Goal: Participate in discussion

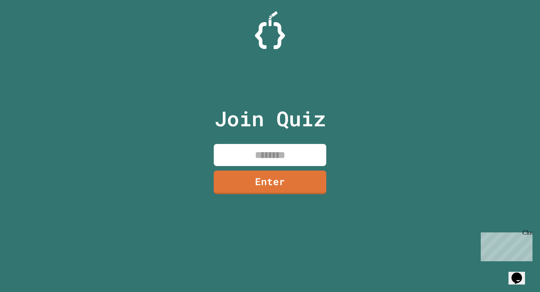
click at [284, 150] on input at bounding box center [270, 155] width 113 height 22
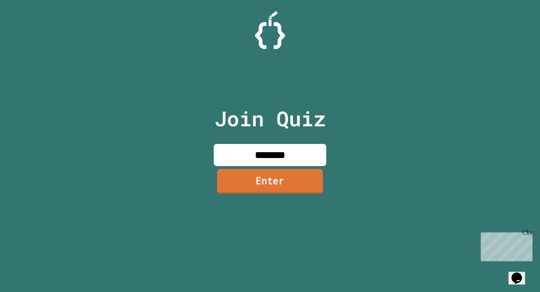
type input "********"
click at [290, 186] on link "Enter" at bounding box center [270, 181] width 106 height 25
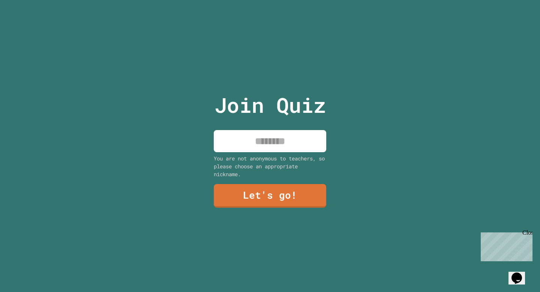
click at [289, 147] on input at bounding box center [270, 141] width 113 height 22
type input "*****"
click at [278, 206] on link "Let's go!" at bounding box center [270, 196] width 113 height 24
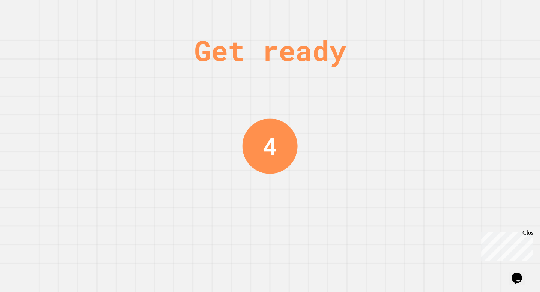
click at [287, 268] on div "Get ready 4" at bounding box center [270, 146] width 56 height 292
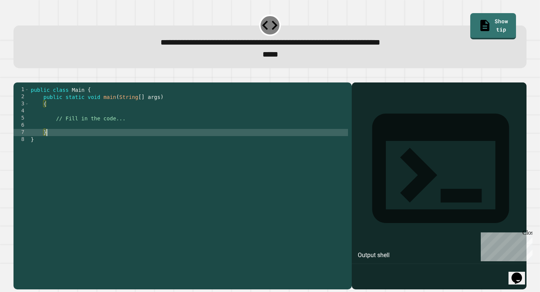
click at [129, 142] on div "public class Main { public static void main ( String [ ] args ) { // Fill in th…" at bounding box center [188, 182] width 319 height 192
click at [132, 136] on div "public class Main { public static void main ( String [ ] args ) { // Fill in th…" at bounding box center [188, 182] width 319 height 192
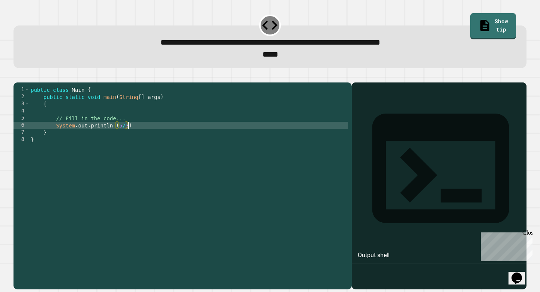
scroll to position [0, 6]
click at [17, 77] on icon "button" at bounding box center [17, 77] width 0 height 0
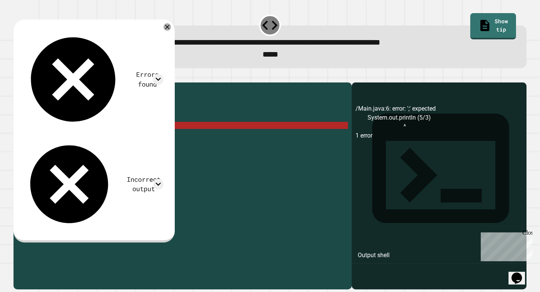
click at [149, 138] on div "public class Main { public static void main ( String [ ] args ) { // Fill in th…" at bounding box center [188, 182] width 319 height 192
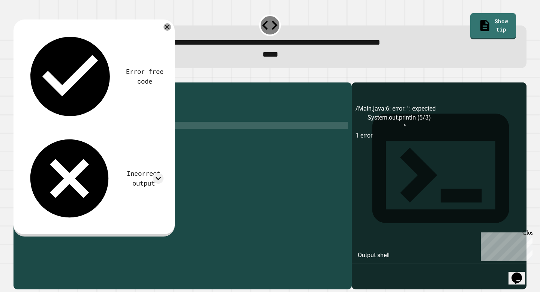
click at [17, 77] on button "button" at bounding box center [17, 77] width 0 height 0
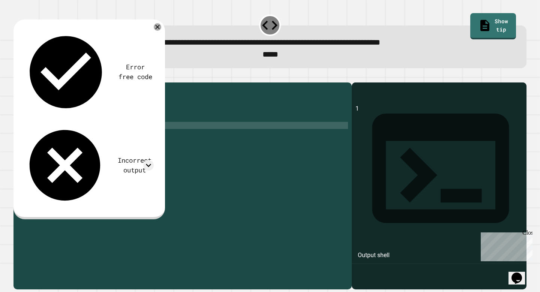
click at [129, 137] on div "public class Main { public static void main ( String [ ] args ) { // Fill in th…" at bounding box center [188, 182] width 319 height 192
type textarea "**********"
click at [17, 77] on icon "button" at bounding box center [17, 77] width 0 height 0
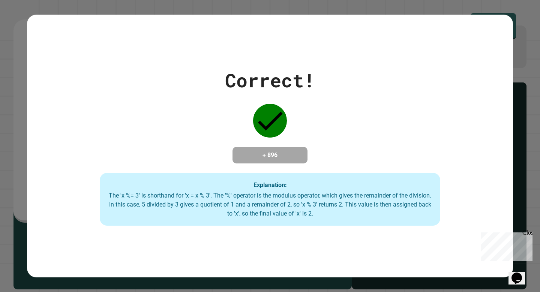
click at [402, 194] on div "Explanation: The 'x %= 3' is shorthand for 'x = x % 3'. The '%' operator is the…" at bounding box center [270, 199] width 340 height 53
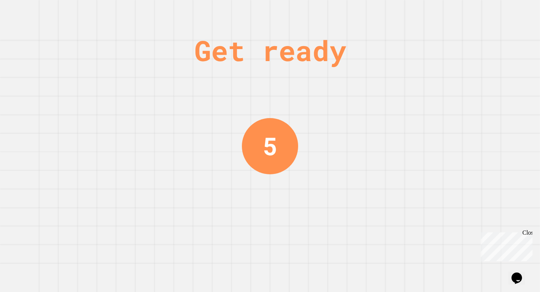
scroll to position [0, 0]
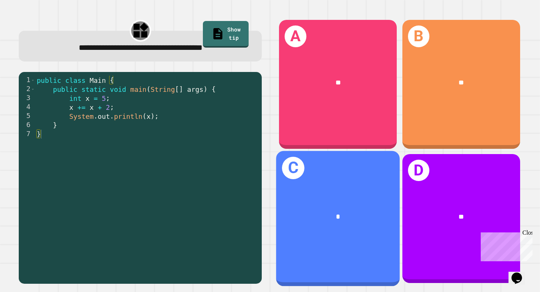
click at [360, 237] on div "C *" at bounding box center [338, 218] width 124 height 135
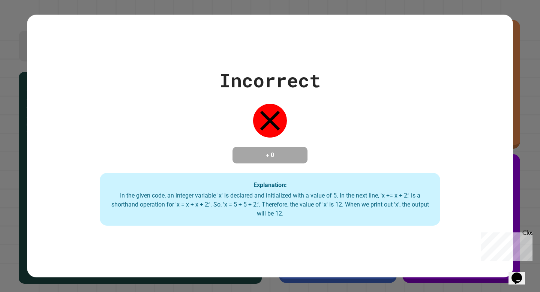
click at [307, 271] on div "Incorrect + 0 Explanation: In the given code, an integer variable 'x' is declar…" at bounding box center [270, 146] width 486 height 263
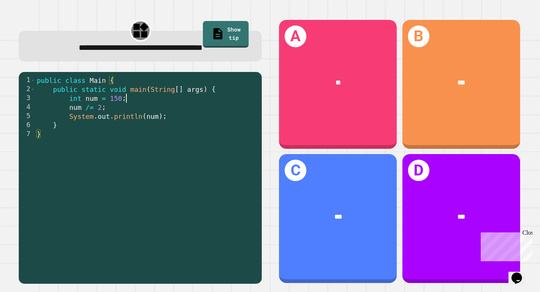
click at [152, 97] on div "public class Main { public static void main ( String [ ] args ) { int num = 150…" at bounding box center [146, 184] width 223 height 216
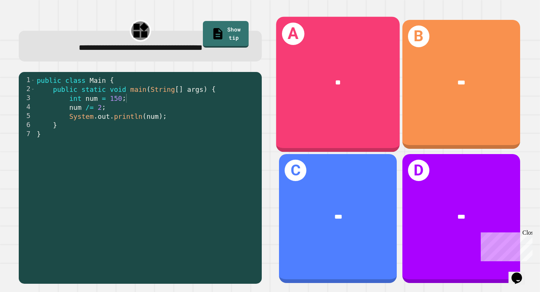
click at [335, 100] on div "**" at bounding box center [338, 82] width 124 height 38
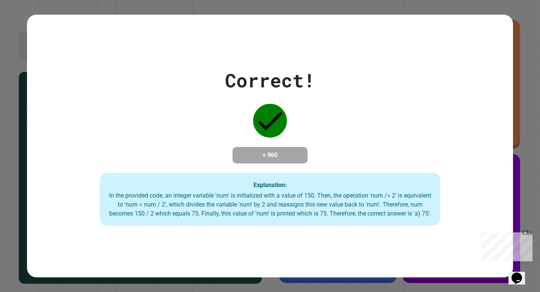
click at [279, 119] on icon at bounding box center [270, 121] width 34 height 34
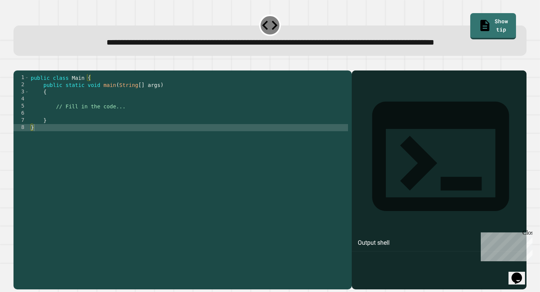
click at [132, 135] on div "public class Main { public static void main ( String [ ] args ) { // Fill in th…" at bounding box center [188, 170] width 319 height 192
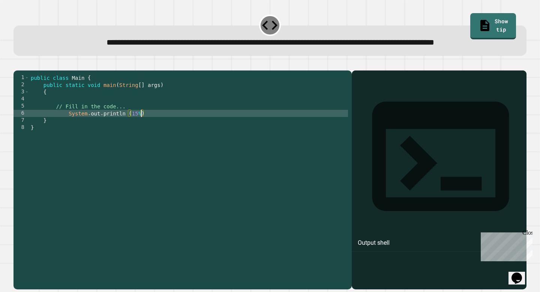
scroll to position [0, 8]
click at [17, 64] on icon "button" at bounding box center [17, 64] width 0 height 0
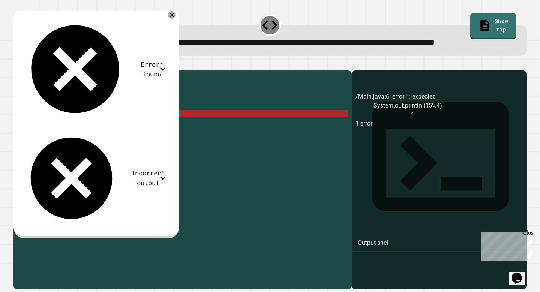
click at [153, 137] on div "public class Main { public static void main ( String [ ] args ) { // Fill in th…" at bounding box center [188, 170] width 319 height 192
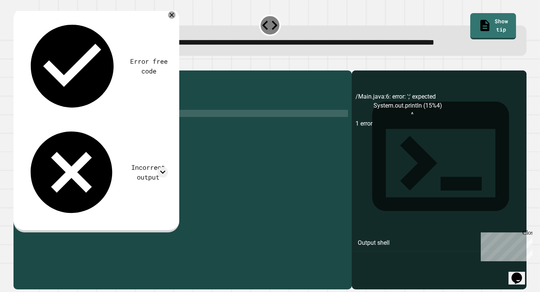
click at [193, 118] on div "public class Main { public static void main ( String [ ] args ) { // Fill in th…" at bounding box center [188, 170] width 319 height 192
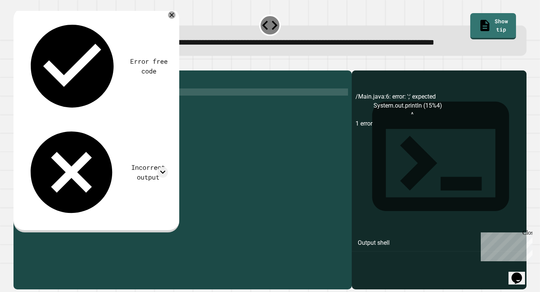
scroll to position [0, 1]
type textarea "*"
click at [176, 20] on icon at bounding box center [171, 15] width 9 height 9
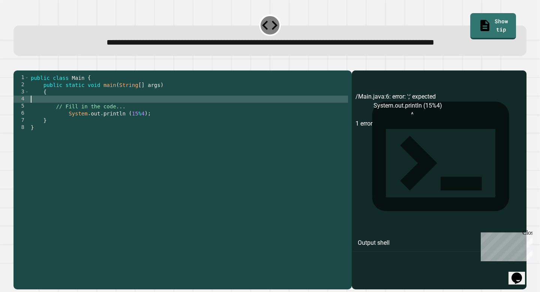
scroll to position [0, 0]
click at [118, 125] on div "public class Main { public static void main ( String [ ] args ) { // Fill in th…" at bounding box center [188, 170] width 319 height 192
click at [68, 123] on div "public class Main { public static void main ( String [ ] args ) { int = 14 // F…" at bounding box center [188, 170] width 319 height 192
click at [138, 138] on div "public class Main { public static void main ( String [ ] args ) { int y = 14 //…" at bounding box center [188, 170] width 319 height 192
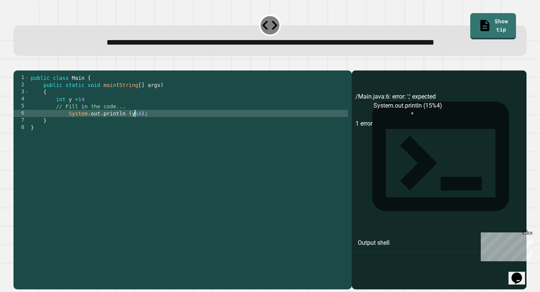
scroll to position [0, 7]
click at [144, 139] on div "public class Main { public static void main ( String [ ] args ) { int y = 14 //…" at bounding box center [188, 170] width 319 height 192
click at [17, 64] on icon "button" at bounding box center [17, 64] width 0 height 0
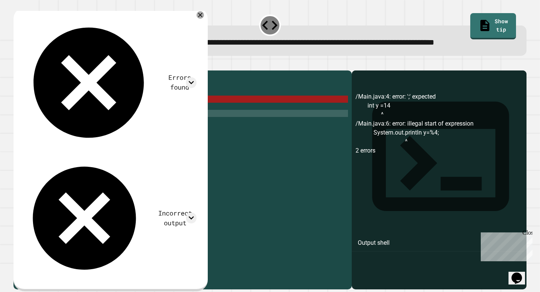
scroll to position [0, 3]
drag, startPoint x: 98, startPoint y: 120, endPoint x: 93, endPoint y: 120, distance: 5.3
click at [93, 120] on div "public class Main { public static void main ( String [ ] args ) { int y = 14 //…" at bounding box center [188, 170] width 319 height 192
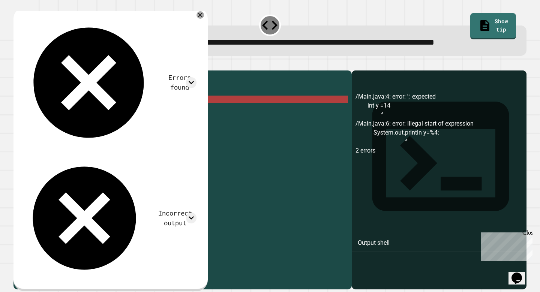
click at [93, 120] on div "public class Main { public static void main ( String [ ] args ) { int y = 14 //…" at bounding box center [188, 170] width 319 height 192
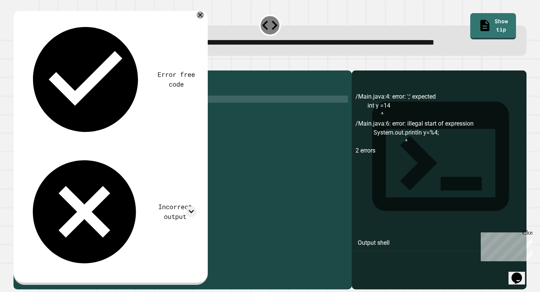
click at [17, 64] on button "button" at bounding box center [17, 64] width 0 height 0
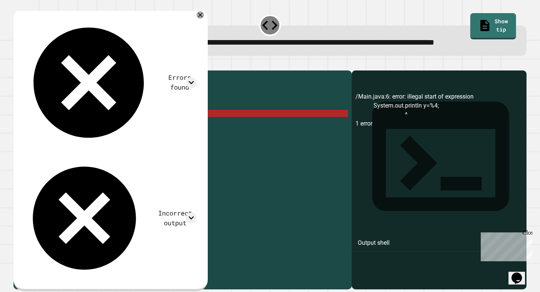
click at [132, 138] on div "public class Main { public static void main ( String [ ] args ) { int y = 14 ; …" at bounding box center [188, 170] width 319 height 192
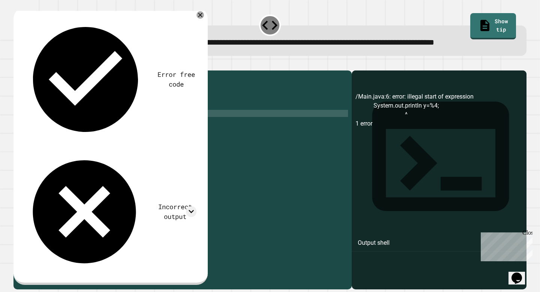
scroll to position [0, 7]
click at [143, 140] on div "public class Main { public static void main ( String [ ] args ) { int y = 14 ; …" at bounding box center [188, 170] width 319 height 192
click at [24, 71] on icon "button" at bounding box center [22, 68] width 4 height 5
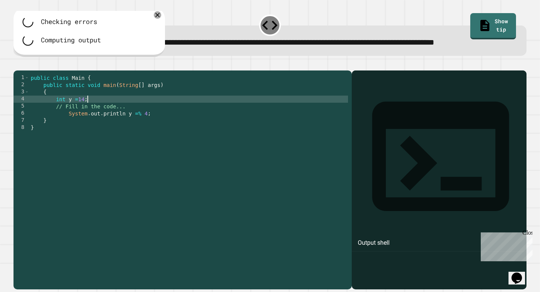
click at [113, 125] on div "public class Main { public static void main ( String [ ] args ) { int y = 14 ; …" at bounding box center [188, 170] width 319 height 192
type textarea "**********"
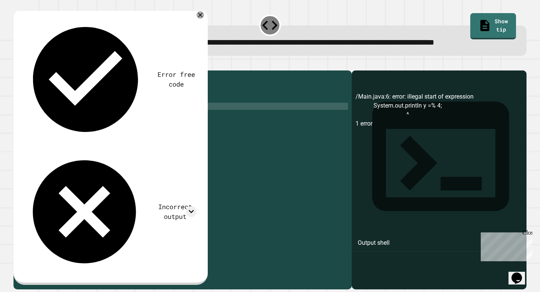
scroll to position [0, 3]
click at [147, 142] on div "public class Main { public static void main ( String [ ] args ) { int y = 14 ; …" at bounding box center [188, 170] width 319 height 192
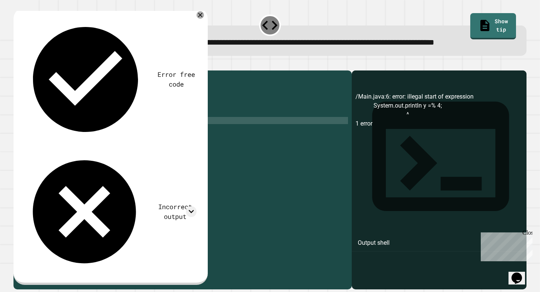
scroll to position [0, 8]
click at [141, 144] on div "public class Main { public static void main ( String [ ] args ) { int y = 14 ; …" at bounding box center [188, 170] width 319 height 192
click at [17, 64] on icon "button" at bounding box center [17, 64] width 0 height 0
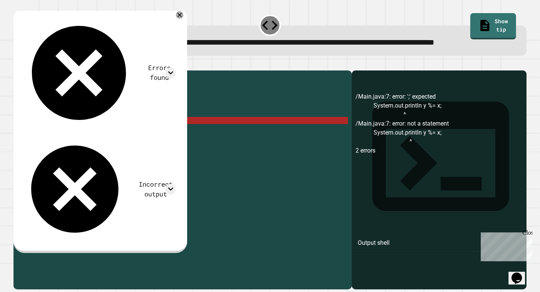
click at [148, 144] on div "public class Main { public static void main ( String [ ] args ) { int y = 14 ; …" at bounding box center [188, 170] width 319 height 192
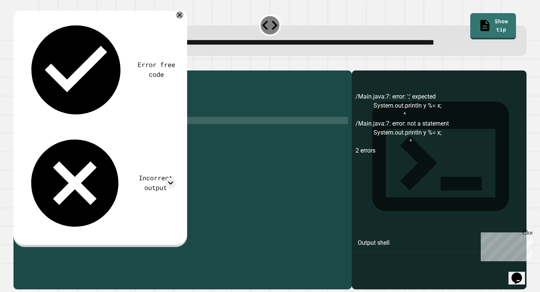
scroll to position [0, 8]
click at [131, 145] on div "public class Main { public static void main ( String [ ] args ) { int y = 14 ; …" at bounding box center [188, 170] width 319 height 192
click at [17, 64] on button "button" at bounding box center [17, 64] width 0 height 0
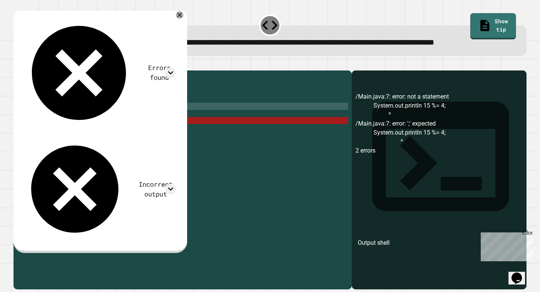
scroll to position [0, 3]
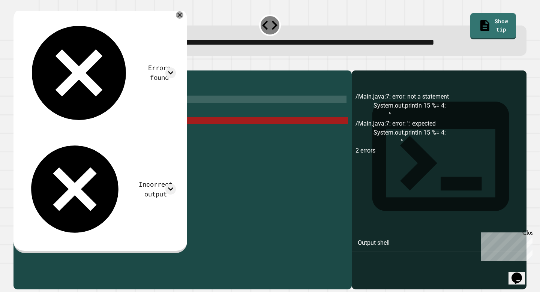
drag, startPoint x: 90, startPoint y: 132, endPoint x: 36, endPoint y: 124, distance: 54.6
click at [36, 124] on div "public class Main { public static void main ( String [ ] args ) { int y = 14 ; …" at bounding box center [188, 170] width 319 height 192
type textarea "**********"
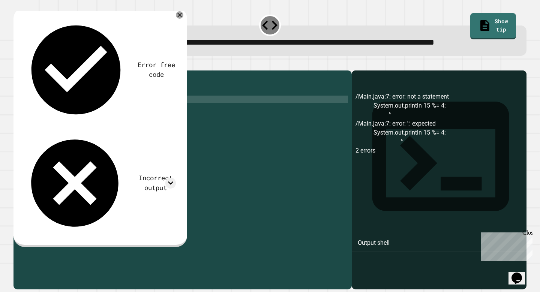
click at [94, 126] on div "public class Main { public static void main ( String [ ] args ) { // Fill in th…" at bounding box center [188, 170] width 319 height 192
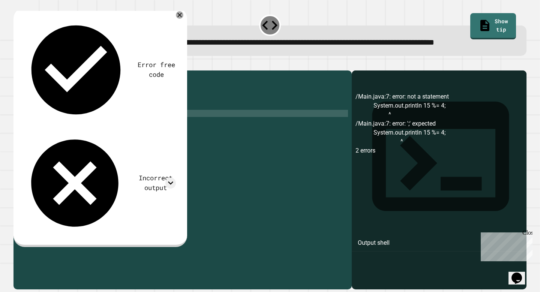
scroll to position [0, 2]
type textarea "**********"
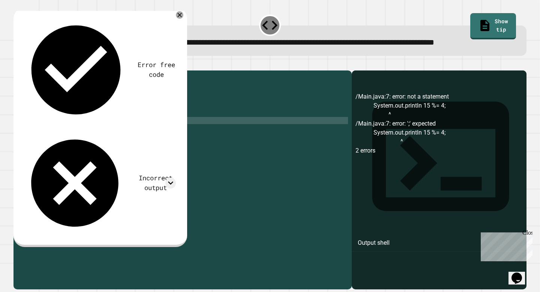
scroll to position [0, 3]
click at [78, 136] on div "public class Main { public static void main ( String [ ] args ) { double x = 14…" at bounding box center [190, 170] width 316 height 192
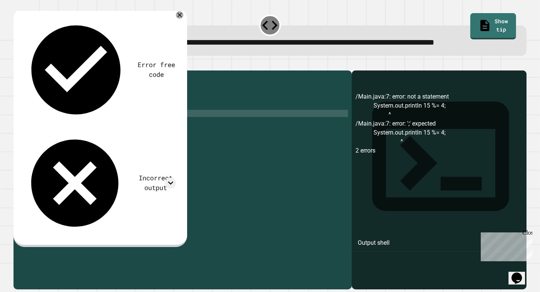
click at [112, 146] on div "public class Main { public static void main ( String [ ] args ) { double x = 15…" at bounding box center [190, 170] width 316 height 192
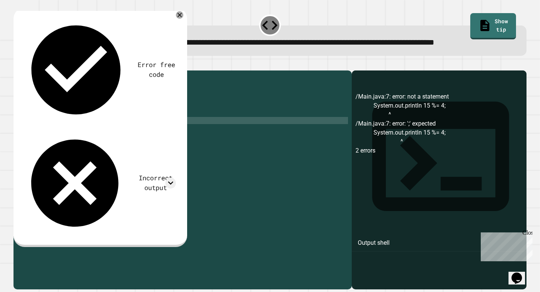
scroll to position [0, 3]
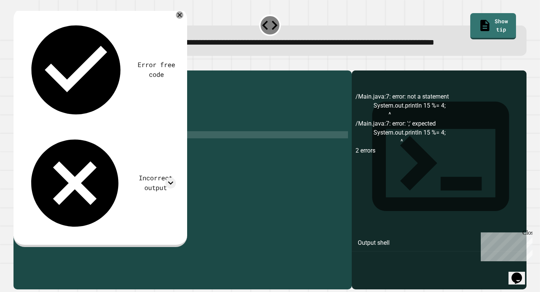
click at [157, 157] on div "public class Main { public static void main ( String [ ] args ) { double x = 15…" at bounding box center [190, 170] width 316 height 192
click at [152, 157] on div "public class Main { public static void main ( String [ ] args ) { double x = 15…" at bounding box center [190, 170] width 316 height 192
click at [131, 158] on div "public class Main { public static void main ( String [ ] args ) { double x = 15…" at bounding box center [190, 170] width 316 height 192
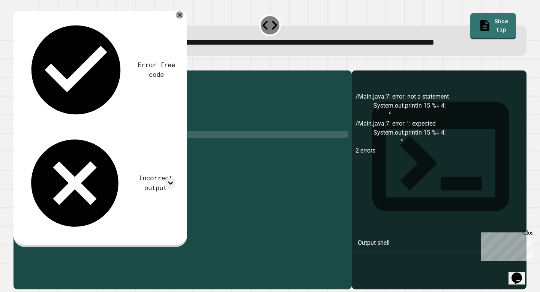
click at [153, 161] on div "public class Main { public static void main ( String [ ] args ) { double x = 15…" at bounding box center [190, 170] width 316 height 192
type textarea "**********"
click at [17, 64] on icon "button" at bounding box center [17, 64] width 0 height 0
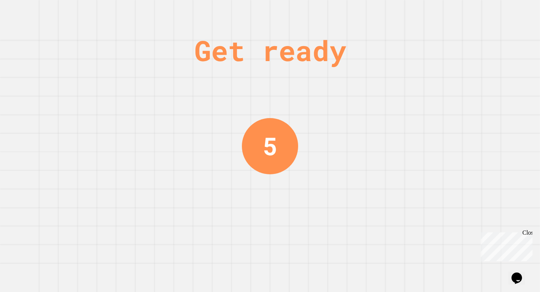
scroll to position [0, 0]
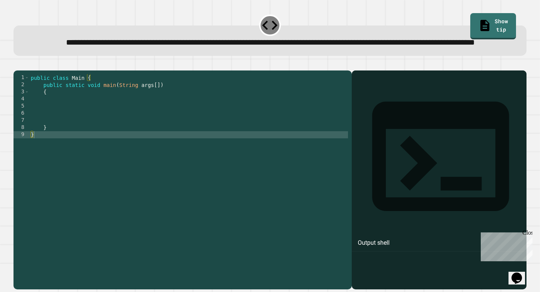
click at [103, 128] on div "public class Main { public static void main ( String args [ ]) { } }" at bounding box center [188, 170] width 319 height 192
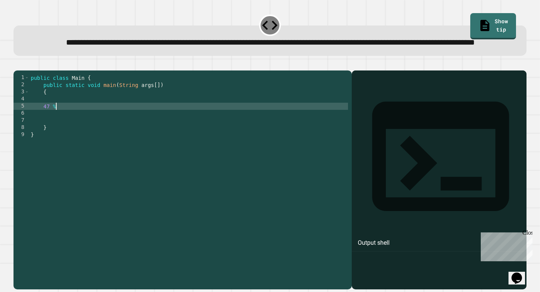
scroll to position [0, 1]
type textarea "*****"
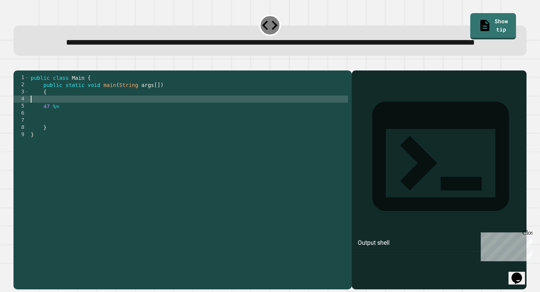
click at [66, 121] on div "public class Main { public static void main ( String args [ ]) { 47 %= } }" at bounding box center [188, 170] width 319 height 192
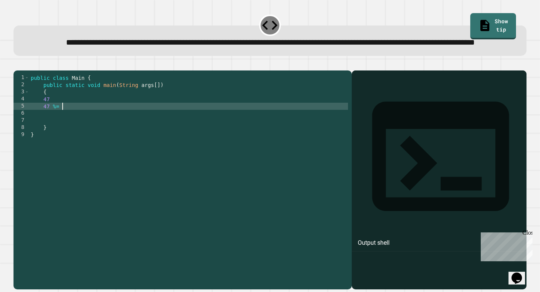
click at [67, 130] on div "public class Main { public static void main ( String args [ ]) { 47 47 %= } }" at bounding box center [188, 170] width 319 height 192
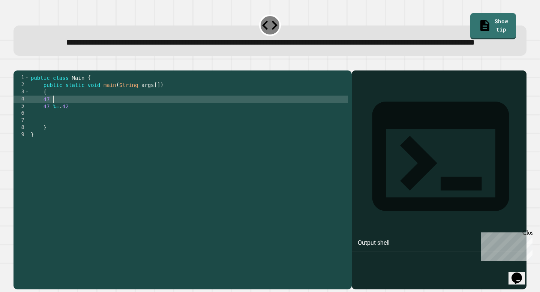
click at [62, 123] on div "public class Main { public static void main ( String args [ ]) { 47 47 %= . 42 …" at bounding box center [188, 170] width 319 height 192
type textarea "*"
click at [88, 137] on div "public class Main { public static void main ( String args [ ]) { 47 %= . 42 } }" at bounding box center [188, 170] width 319 height 192
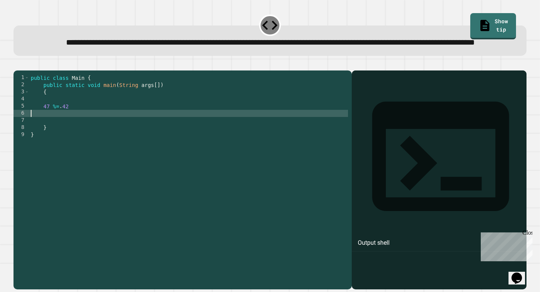
scroll to position [0, 0]
click at [17, 64] on button "button" at bounding box center [17, 64] width 0 height 0
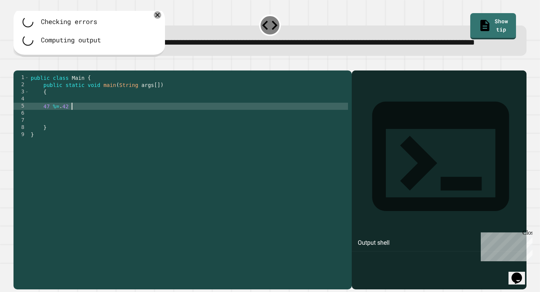
click at [86, 131] on div "public class Main { public static void main ( String args [ ]) { 47 %= . 42 } }" at bounding box center [188, 170] width 319 height 192
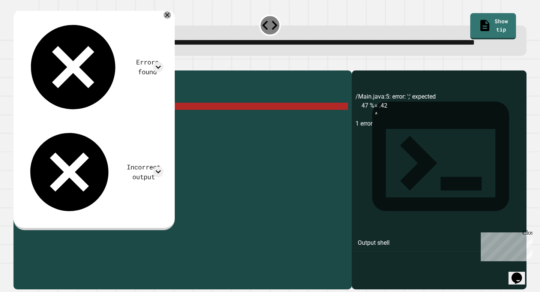
click at [17, 64] on button "button" at bounding box center [17, 64] width 0 height 0
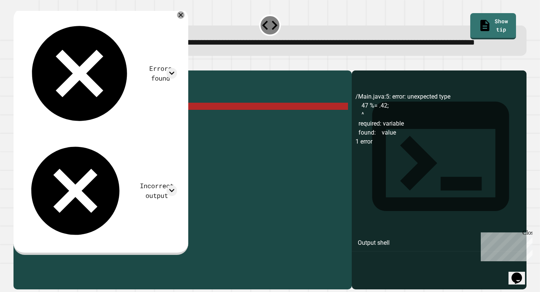
click at [62, 129] on div "public class Main { public static void main ( String args [ ]) { 47 %= . 42 ; }…" at bounding box center [188, 170] width 319 height 192
type textarea "**********"
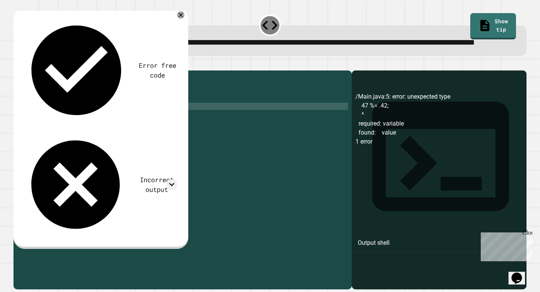
scroll to position [0, 2]
click at [42, 129] on div "public class Main { public static void main ( String args [ ]) { 47 %= 0.42 ; }…" at bounding box center [188, 170] width 319 height 192
click at [47, 123] on div "public class Main { public static void main ( String args [ ]) { 47 %= 0.42 ; }…" at bounding box center [188, 170] width 319 height 192
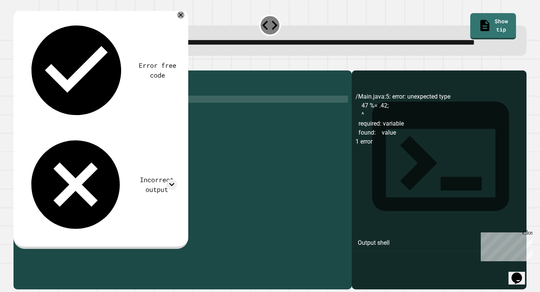
scroll to position [0, 4]
click at [49, 130] on div "public class Main { public static void main ( String args [ ]) { double price =…" at bounding box center [188, 170] width 319 height 192
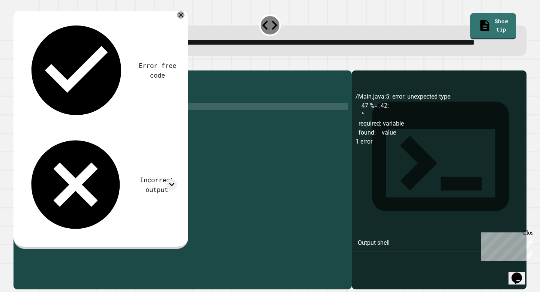
scroll to position [0, 2]
click at [66, 130] on div "public class Main { public static void main ( String args [ ]) { double price =…" at bounding box center [188, 170] width 319 height 192
click at [102, 121] on div "public class Main { public static void main ( String args [ ]) { double price =…" at bounding box center [188, 170] width 319 height 192
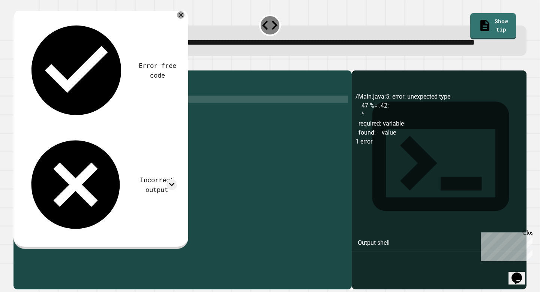
scroll to position [0, 4]
type textarea "**********"
click at [17, 64] on button "button" at bounding box center [17, 64] width 0 height 0
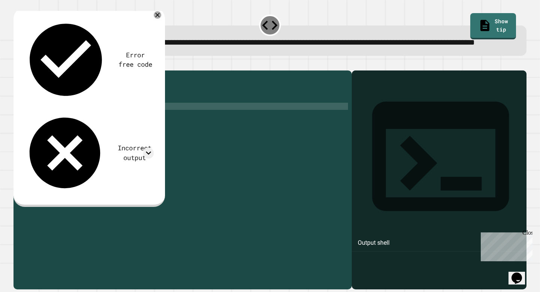
click at [99, 131] on div "public class Main { public static void main ( String args [ ]) { double price =…" at bounding box center [188, 170] width 319 height 192
click at [102, 139] on div "public class Main { public static void main ( String args [ ]) { double price =…" at bounding box center [188, 170] width 319 height 192
click at [168, 136] on div "public class Main { public static void main ( String args [ ]) { double price =…" at bounding box center [188, 170] width 319 height 192
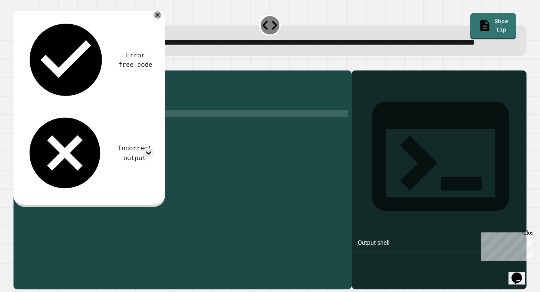
scroll to position [0, 3]
click at [17, 64] on icon "button" at bounding box center [17, 64] width 0 height 0
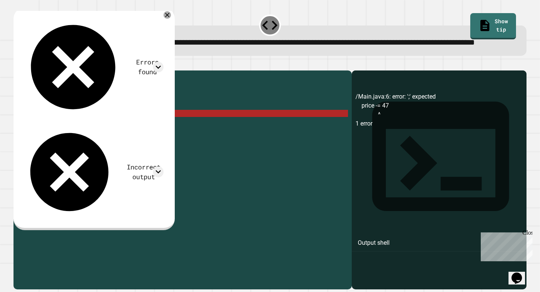
click at [84, 136] on div "public class Main { public static void main ( String args [ ]) { double price =…" at bounding box center [188, 170] width 319 height 192
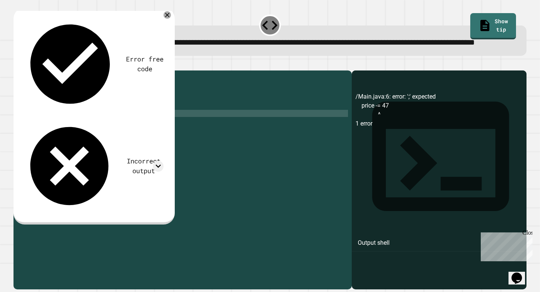
click at [17, 64] on button "button" at bounding box center [17, 64] width 0 height 0
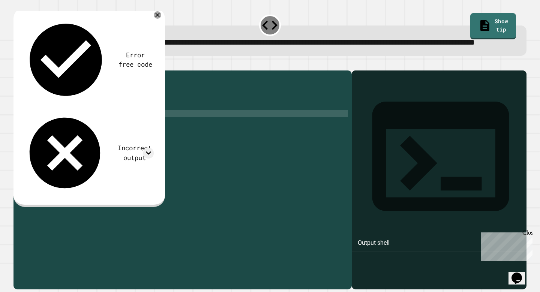
click at [129, 152] on div "public class Main { public static void main ( String args [ ]) { double price =…" at bounding box center [188, 170] width 319 height 192
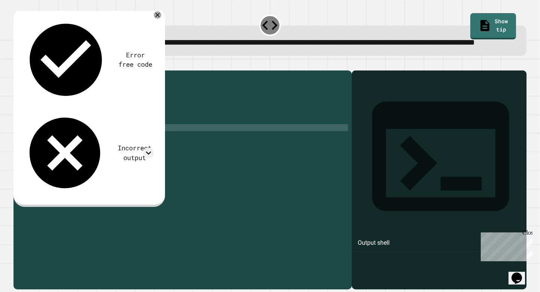
click at [125, 141] on div "public class Main { public static void main ( String args [ ]) { double price =…" at bounding box center [188, 170] width 319 height 192
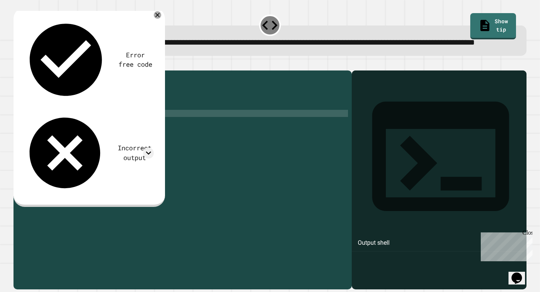
click at [44, 129] on div "public class Main { public static void main ( String args [ ]) { double price =…" at bounding box center [188, 170] width 319 height 192
click at [125, 130] on div "public class Main { public static void main ( String args [ ]) { double price =…" at bounding box center [188, 170] width 319 height 192
drag, startPoint x: 78, startPoint y: 138, endPoint x: 44, endPoint y: 138, distance: 34.5
click at [44, 138] on div "public class Main { public static void main ( String args [ ]) { double price =…" at bounding box center [188, 170] width 319 height 192
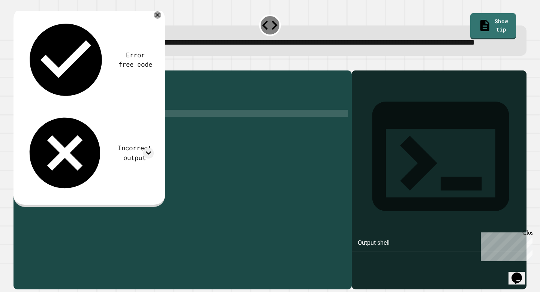
scroll to position [0, 4]
click at [74, 137] on div "public class Main { public static void main ( String args [ ]) { double price =…" at bounding box center [188, 170] width 319 height 192
drag, startPoint x: 94, startPoint y: 137, endPoint x: 77, endPoint y: 137, distance: 17.3
click at [77, 137] on div "public class Main { public static void main ( String args [ ]) { double price =…" at bounding box center [188, 170] width 319 height 192
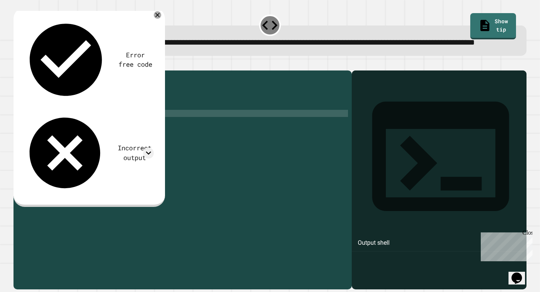
scroll to position [0, 5]
drag, startPoint x: 68, startPoint y: 139, endPoint x: 45, endPoint y: 139, distance: 22.9
click at [45, 139] on div "public class Main { public static void main ( String args [ ]) { double price =…" at bounding box center [188, 170] width 319 height 192
click at [110, 140] on div "public class Main { public static void main ( String args [ ]) { double price =…" at bounding box center [188, 170] width 319 height 192
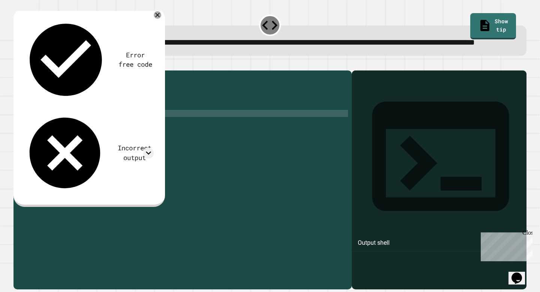
click at [43, 139] on div "public class Main { public static void main ( String args [ ]) { double price =…" at bounding box center [188, 170] width 319 height 192
type textarea "**********"
click at [164, 145] on div "public class Main { public static void main ( String args [ ]) { double price =…" at bounding box center [188, 170] width 319 height 192
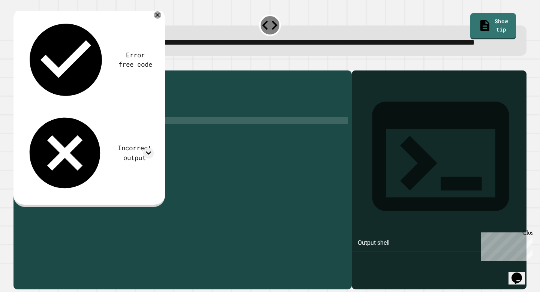
scroll to position [0, 6]
click at [17, 64] on icon "button" at bounding box center [17, 64] width 0 height 0
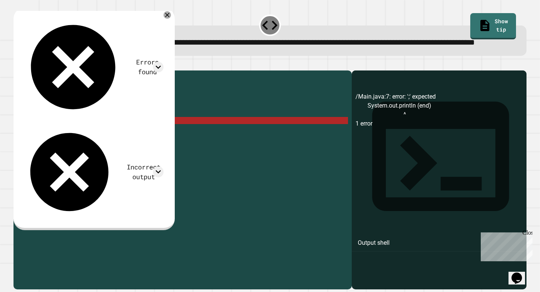
click at [135, 146] on div "public class Main { public static void main ( String args [ ]) { double price =…" at bounding box center [188, 170] width 319 height 192
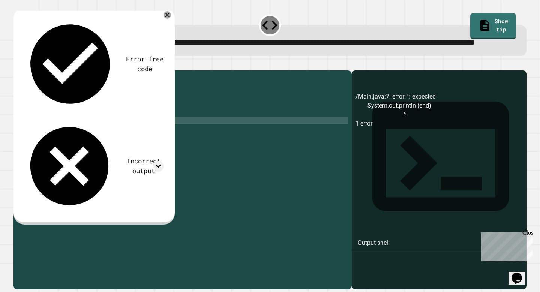
scroll to position [0, 7]
click at [17, 64] on icon "button" at bounding box center [17, 64] width 0 height 0
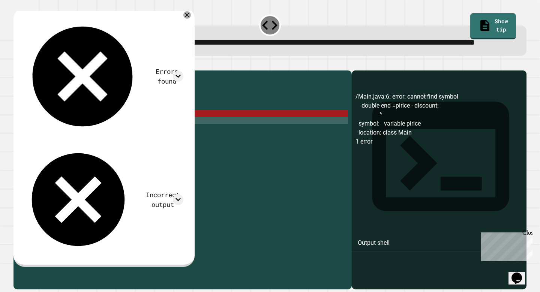
click at [81, 138] on div "public class Main { public static void main ( String args [ ]) { double price =…" at bounding box center [188, 170] width 319 height 192
click at [93, 137] on div "public class Main { public static void main ( String args [ ]) { double price =…" at bounding box center [188, 170] width 319 height 192
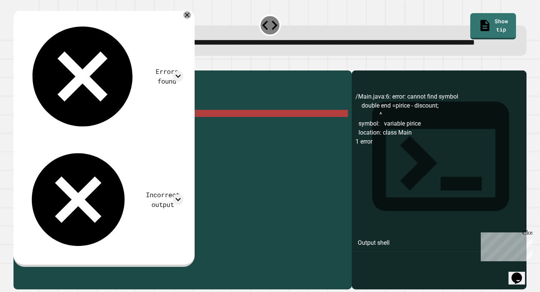
type textarea "**********"
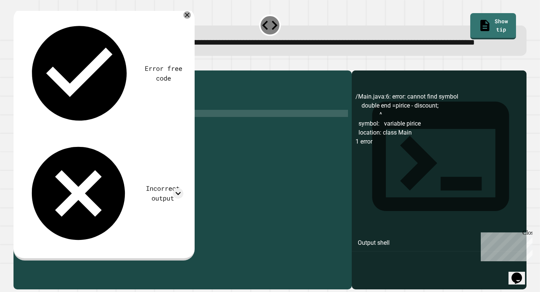
click at [17, 64] on icon "button" at bounding box center [17, 64] width 0 height 0
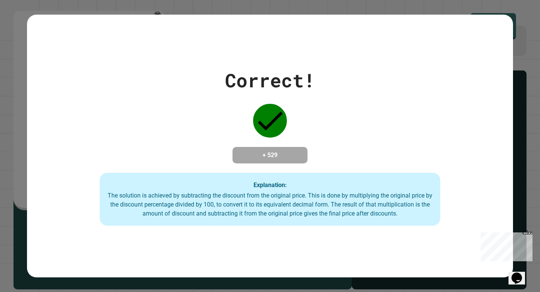
click at [28, 77] on div "Correct! + 529 Explanation: The solution is achieved by subtracting the discoun…" at bounding box center [270, 146] width 486 height 160
click at [113, 76] on div "Correct! + 529 Explanation: The solution is achieved by subtracting the discoun…" at bounding box center [270, 146] width 486 height 160
click at [11, 89] on div "Correct! + 529 Explanation: The solution is achieved by subtracting the discoun…" at bounding box center [270, 146] width 540 height 292
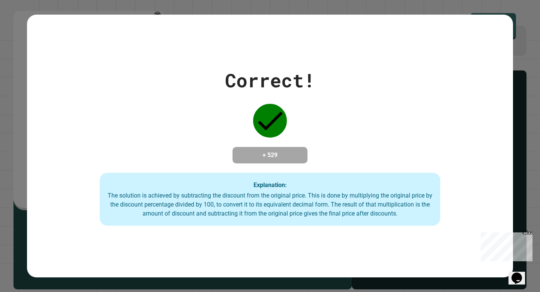
click at [279, 136] on div "Correct! + 529 Explanation: The solution is achieved by subtracting the discoun…" at bounding box center [270, 146] width 486 height 160
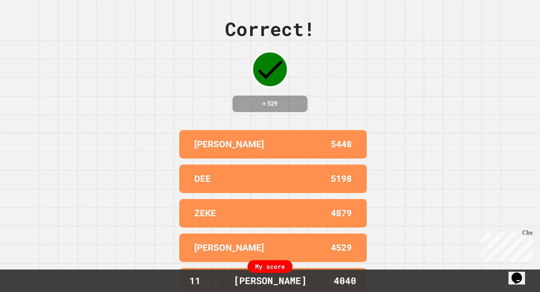
click at [279, 136] on div "JAS 5448 DEE 5198 ZEKE 4879 MEHAK 4529 LAILA 4410" at bounding box center [270, 213] width 188 height 173
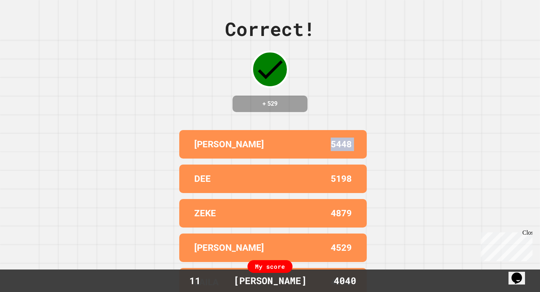
click at [380, 127] on div "Correct! + 529 JAS 5448 DEE 5198 ZEKE 4879 MEHAK 4529 LAILA 4410 My score 11 QU…" at bounding box center [270, 146] width 540 height 292
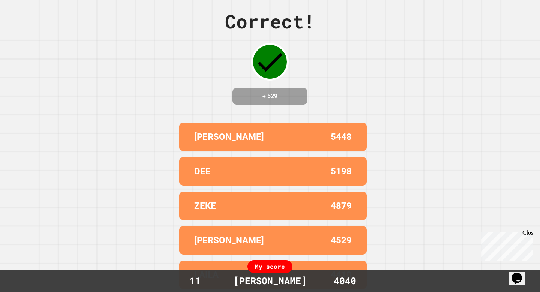
scroll to position [0, 0]
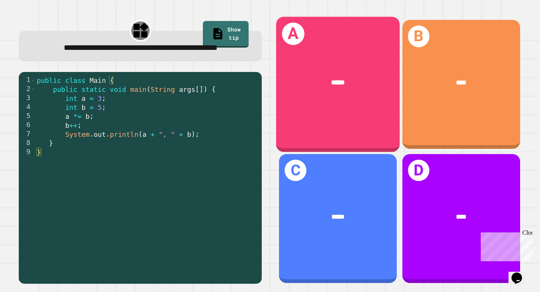
click at [318, 95] on div "*****" at bounding box center [338, 82] width 124 height 38
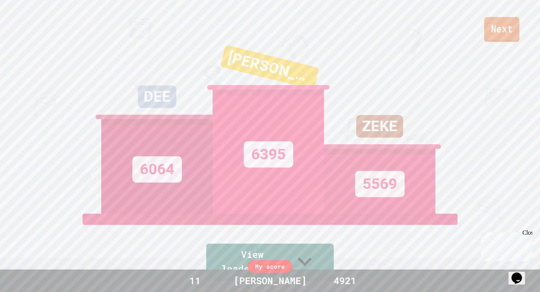
click at [511, 33] on link "Next" at bounding box center [501, 29] width 35 height 25
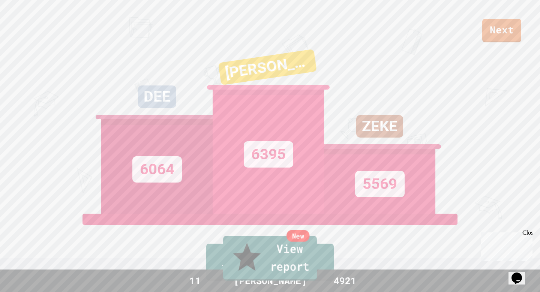
click at [302, 242] on div "New" at bounding box center [298, 236] width 23 height 12
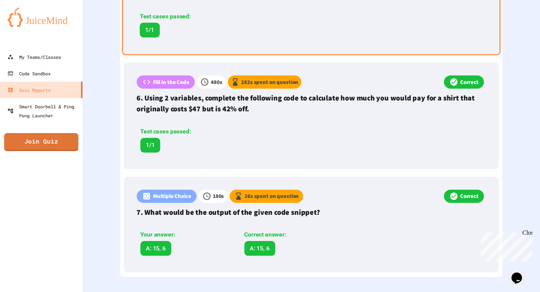
scroll to position [723, 0]
